Goal: Find specific page/section: Find specific page/section

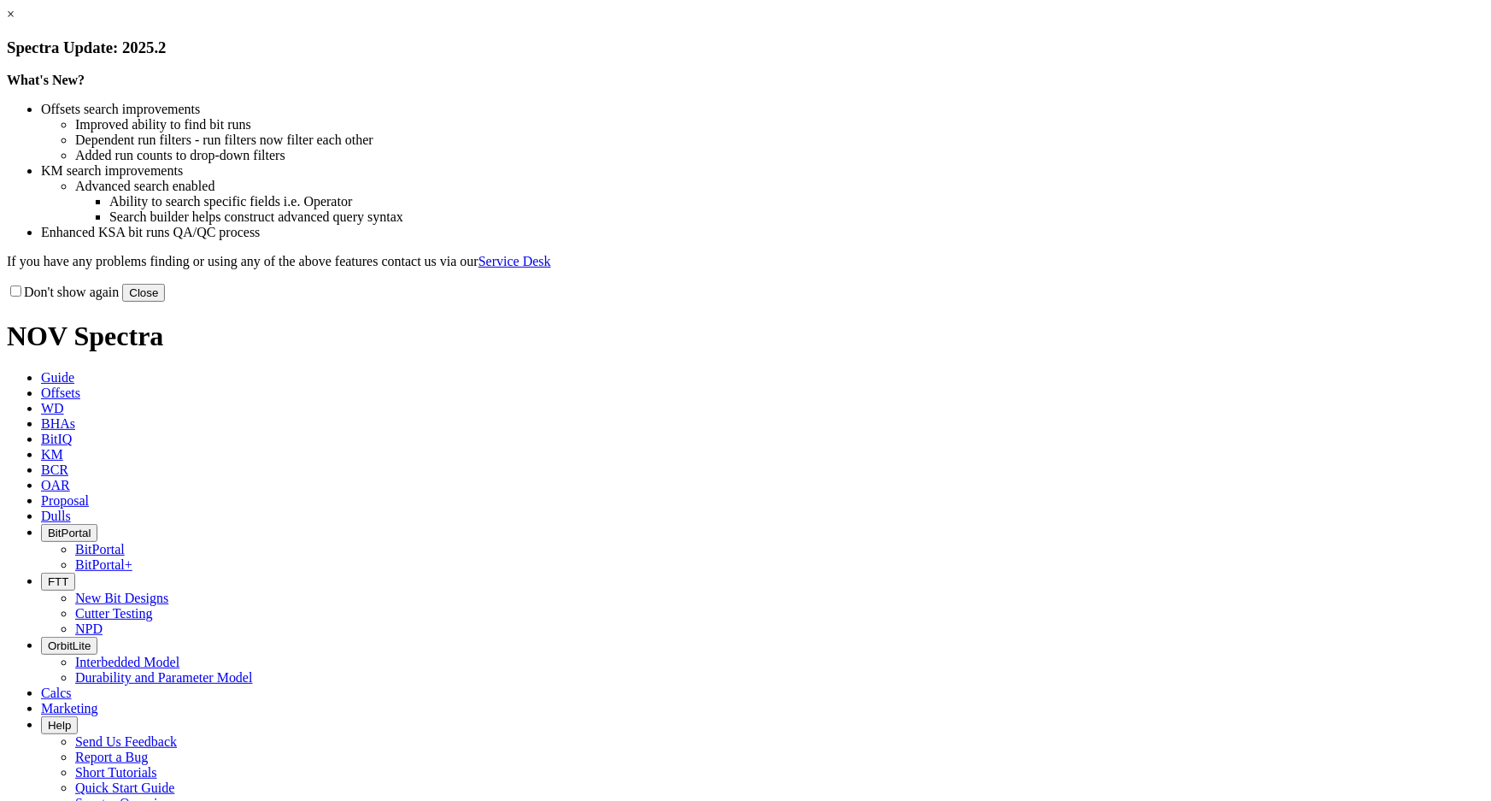
click at [15, 21] on link "×" at bounding box center [11, 14] width 8 height 15
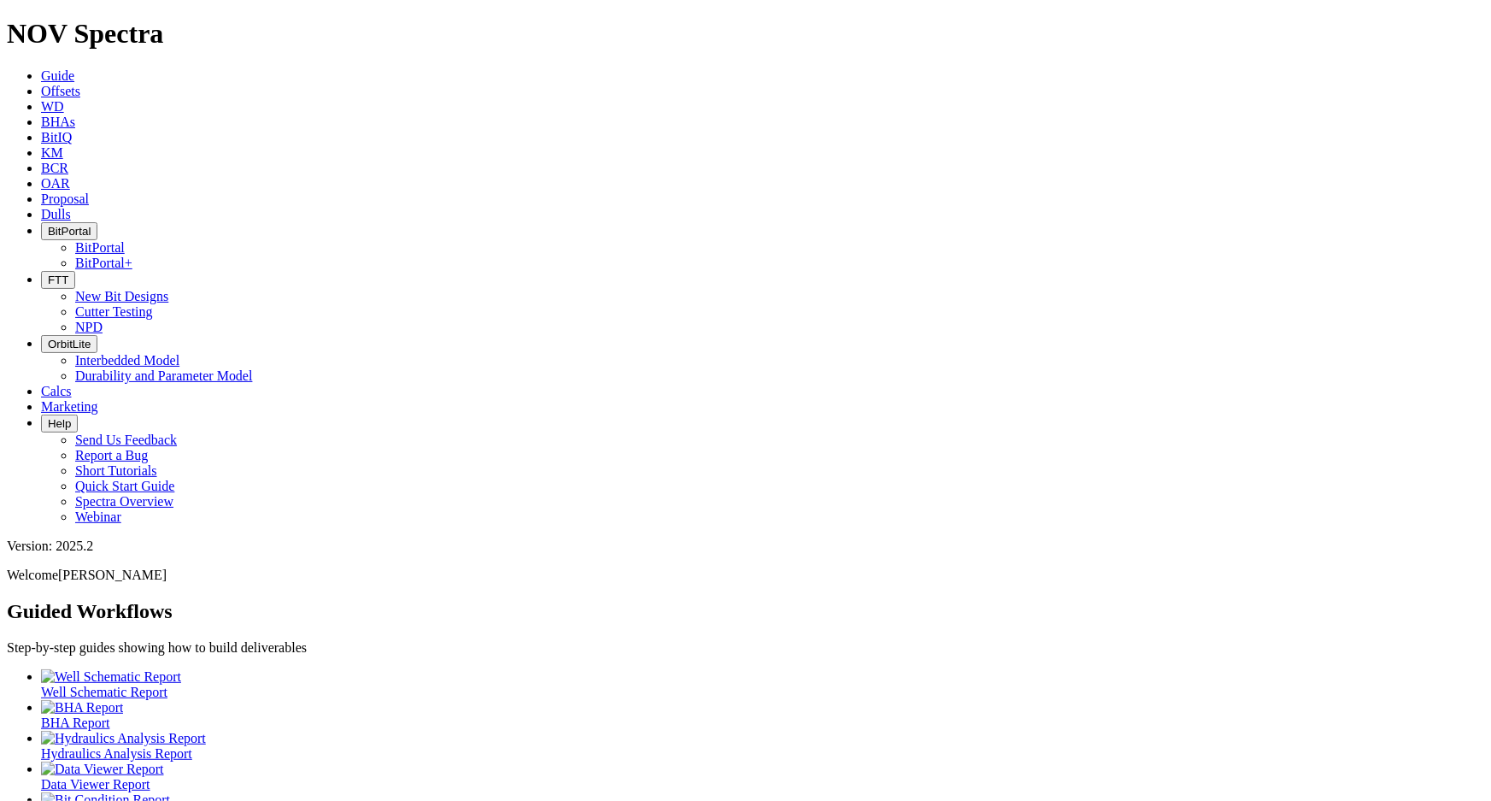
click at [71, 207] on span "Dulls" at bounding box center [56, 214] width 30 height 15
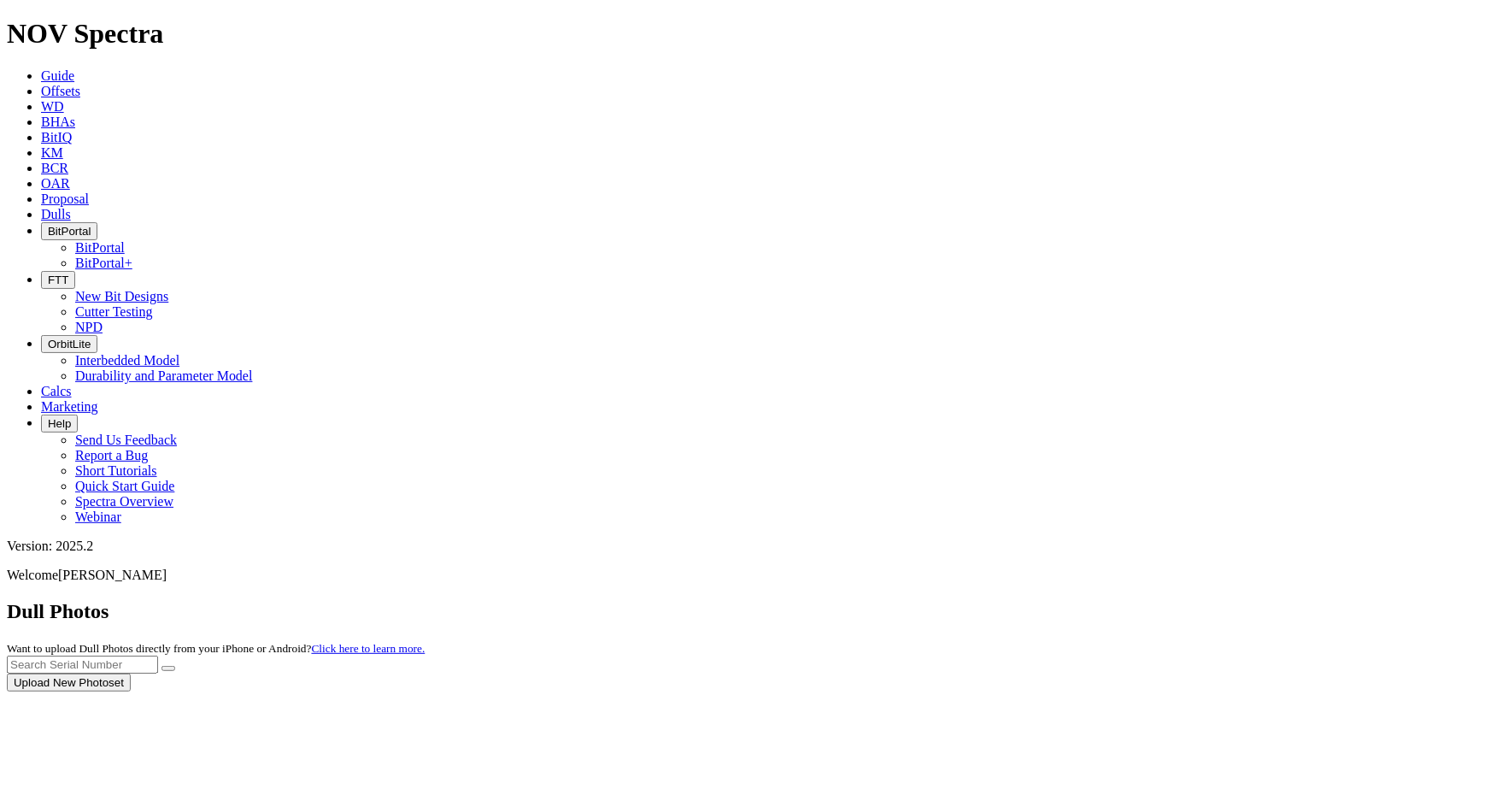
click at [1142, 691] on div at bounding box center [745, 691] width 1477 height 0
click at [158, 655] on input "text" at bounding box center [82, 664] width 151 height 18
type input "a320987"
click at [168, 668] on icon "submit" at bounding box center [168, 668] width 0 height 0
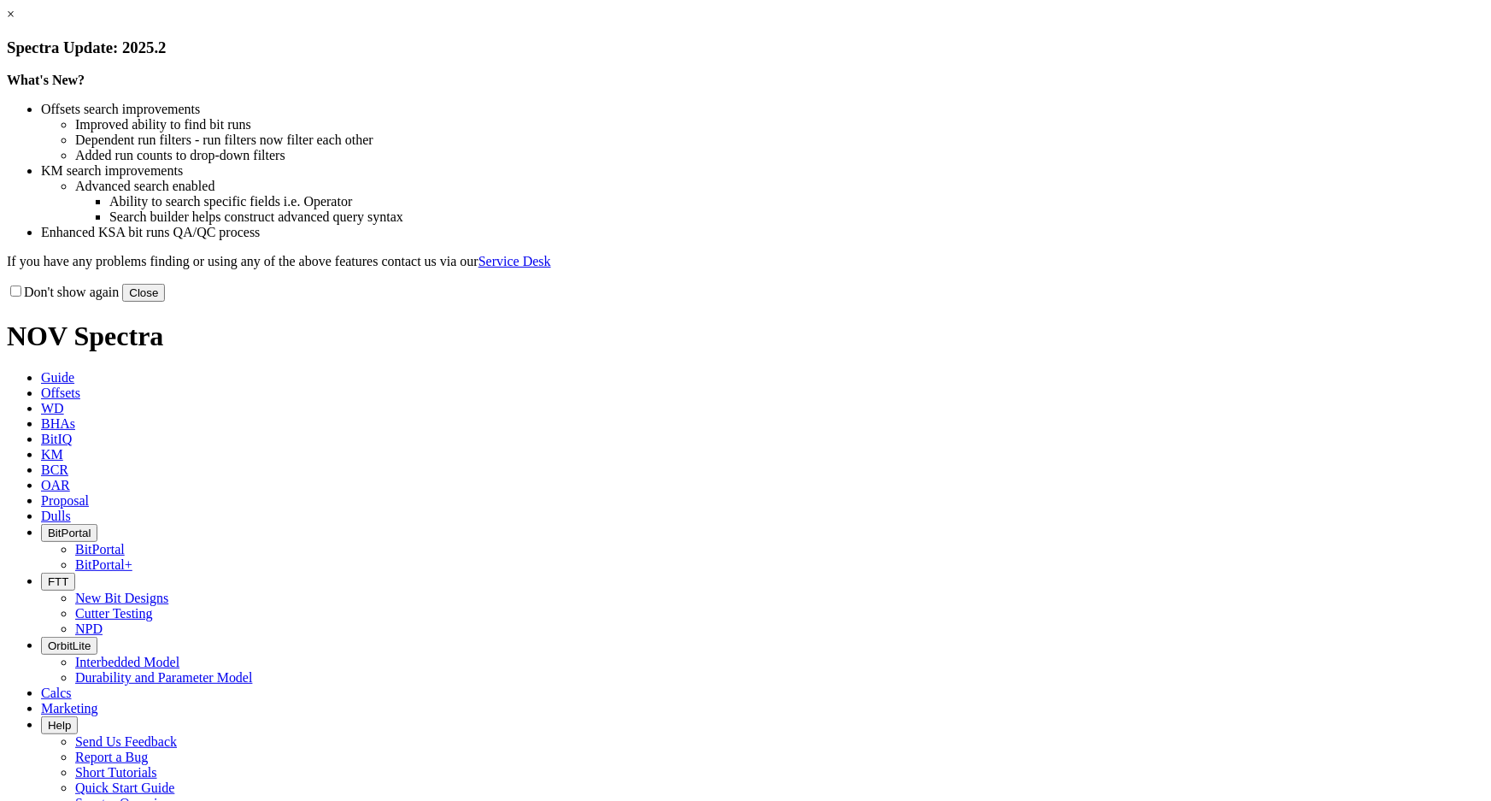
click at [15, 21] on link "×" at bounding box center [11, 14] width 8 height 15
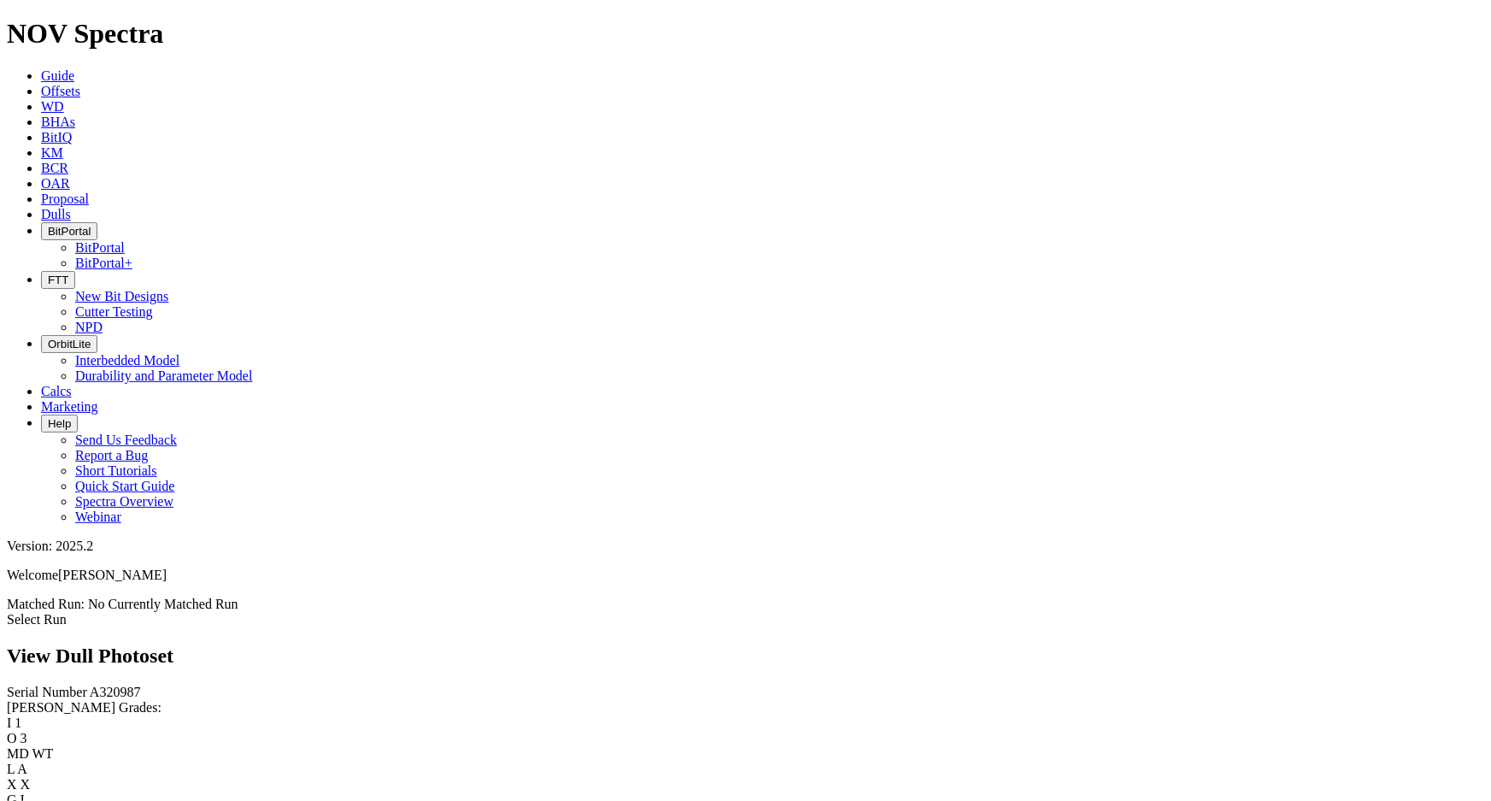
scroll to position [931, 0]
click at [41, 207] on icon at bounding box center [41, 214] width 0 height 15
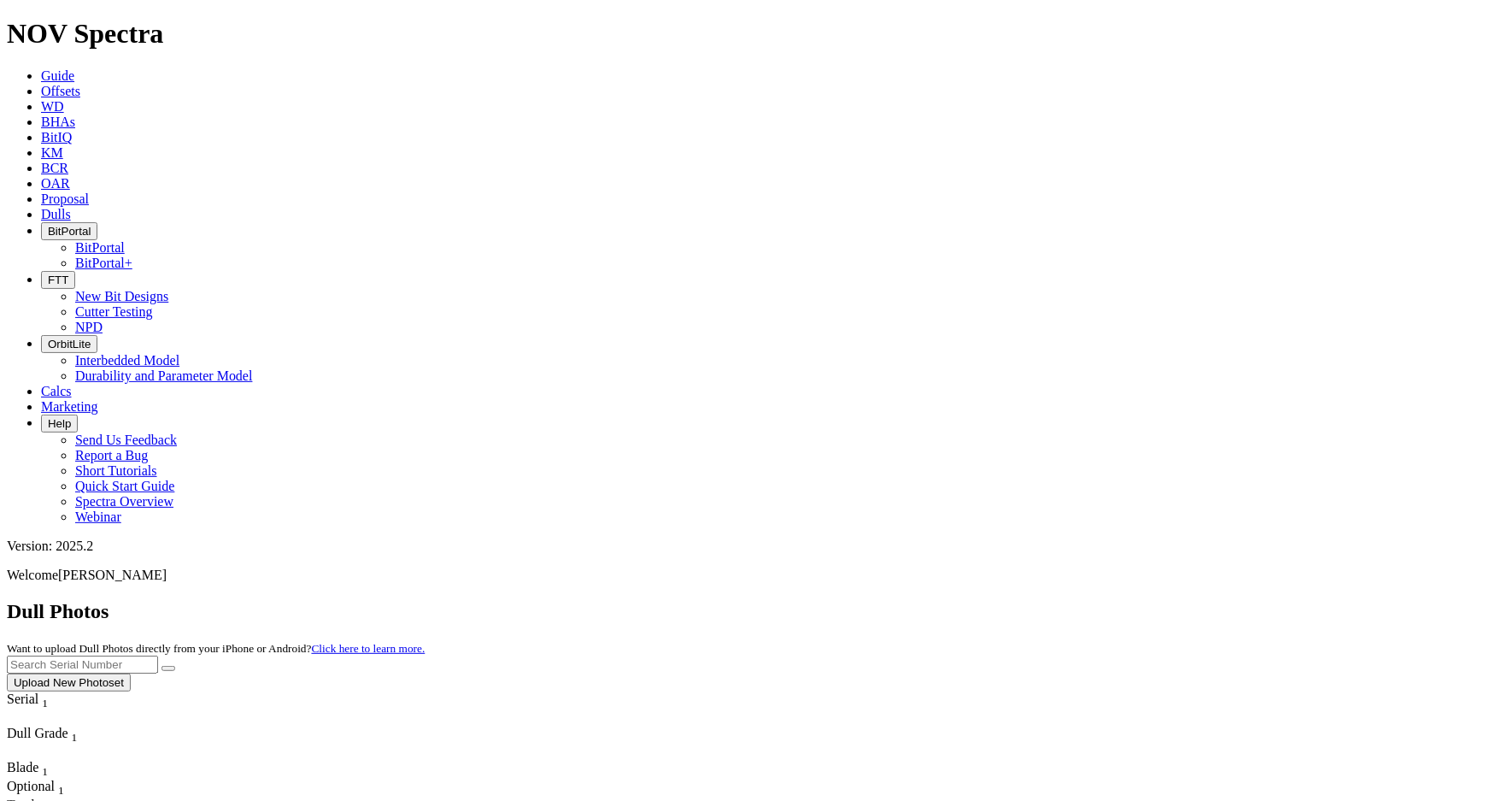
click at [158, 655] on input "text" at bounding box center [82, 664] width 151 height 18
type input "a320987"
click at [168, 668] on icon "submit" at bounding box center [168, 668] width 0 height 0
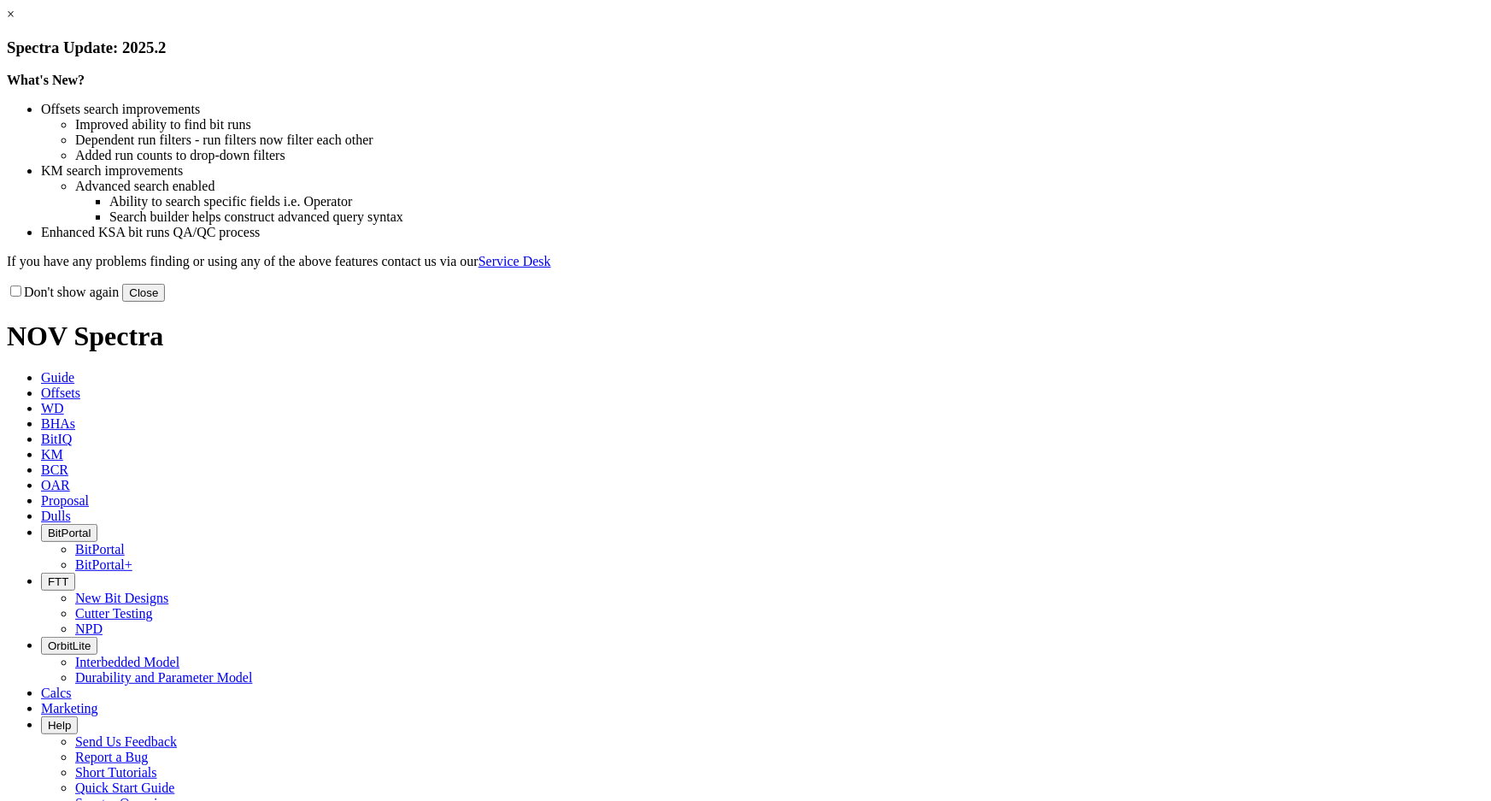
click at [15, 21] on link "×" at bounding box center [11, 14] width 8 height 15
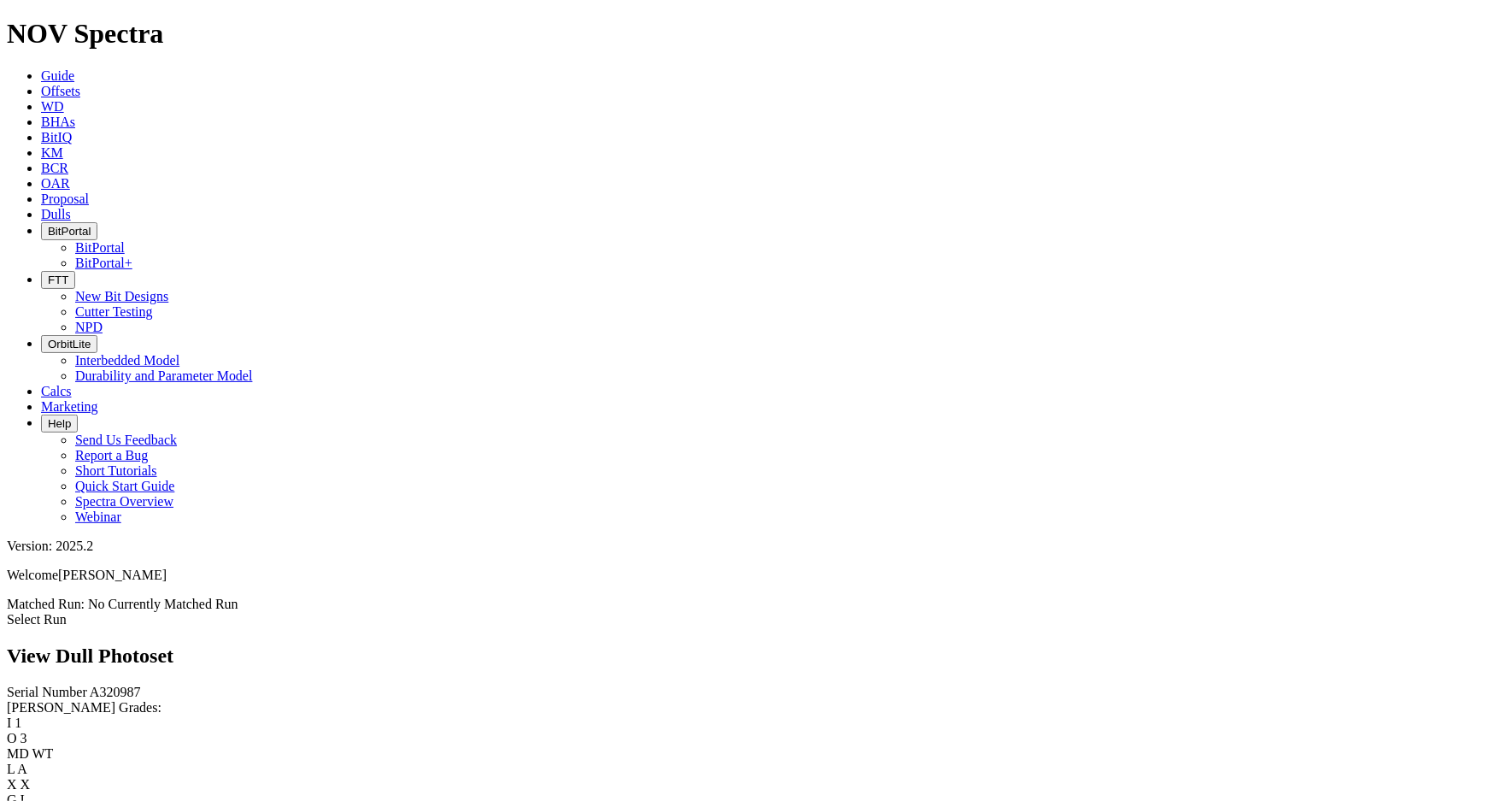
scroll to position [1320, 0]
